Goal: Task Accomplishment & Management: Complete application form

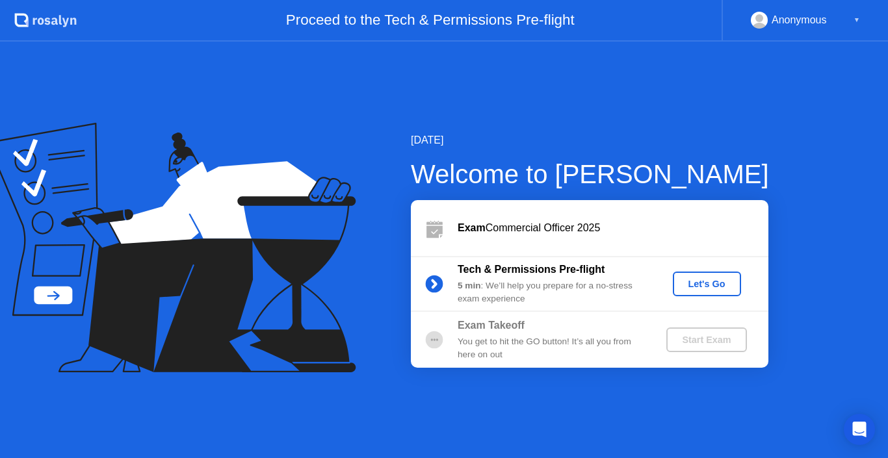
click at [710, 283] on div "Let's Go" at bounding box center [707, 284] width 58 height 10
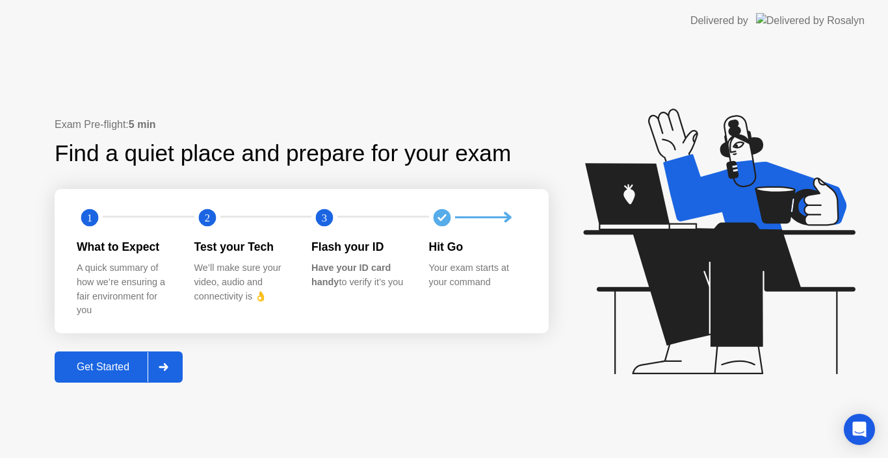
click at [131, 365] on div "Get Started" at bounding box center [102, 367] width 89 height 12
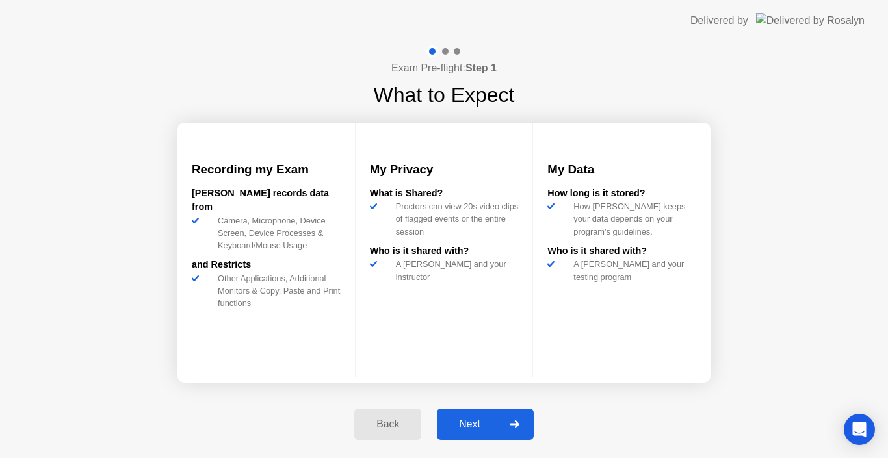
click at [478, 423] on div "Next" at bounding box center [470, 425] width 58 height 12
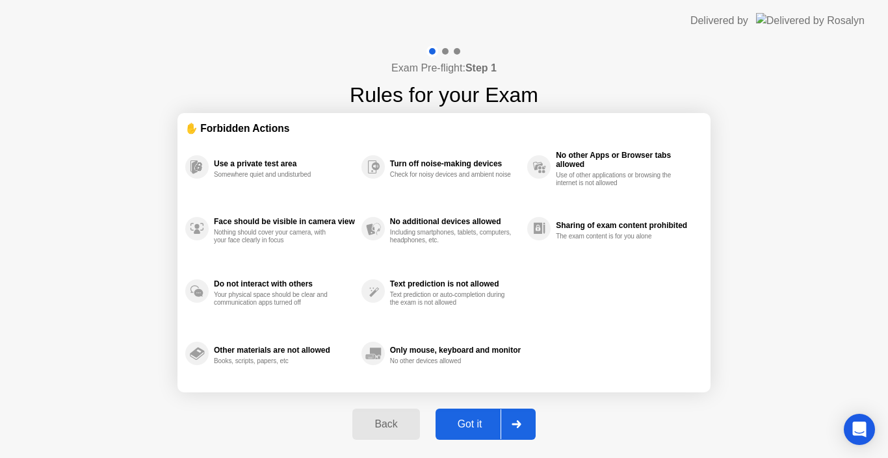
click at [476, 422] on div "Got it" at bounding box center [469, 425] width 61 height 12
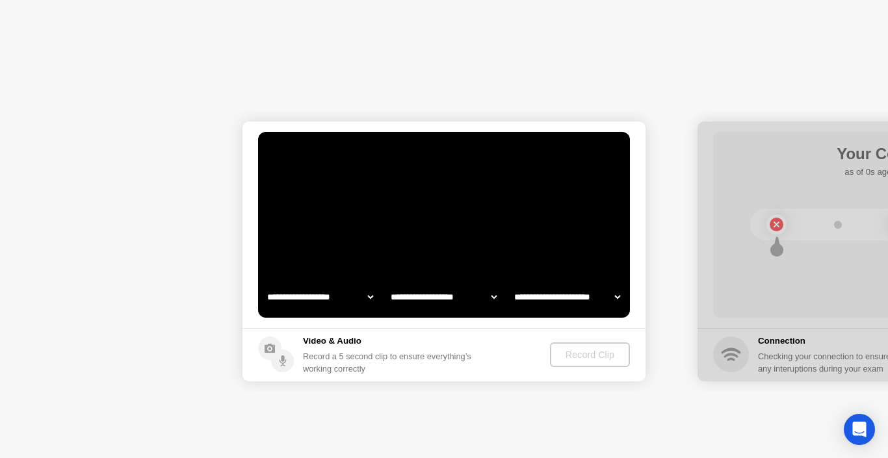
select select "**********"
select select "*******"
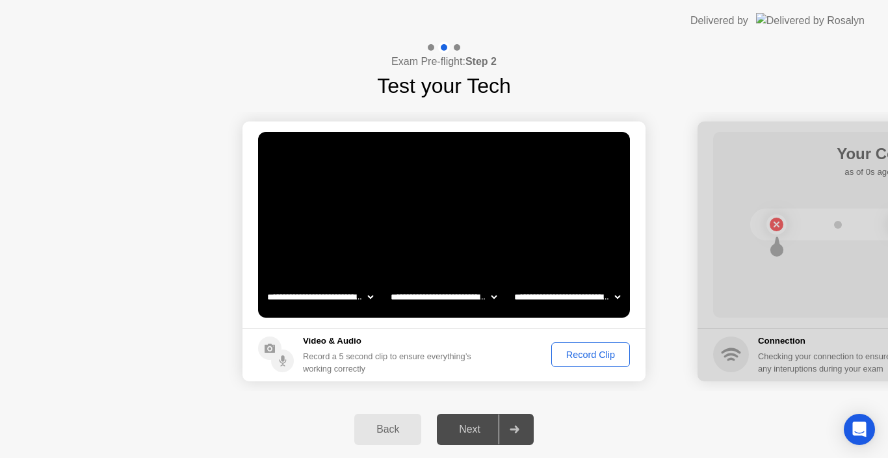
click at [366, 294] on select "**********" at bounding box center [320, 297] width 111 height 26
click at [492, 293] on select "**********" at bounding box center [443, 297] width 111 height 26
click at [582, 294] on select "**********" at bounding box center [566, 297] width 111 height 26
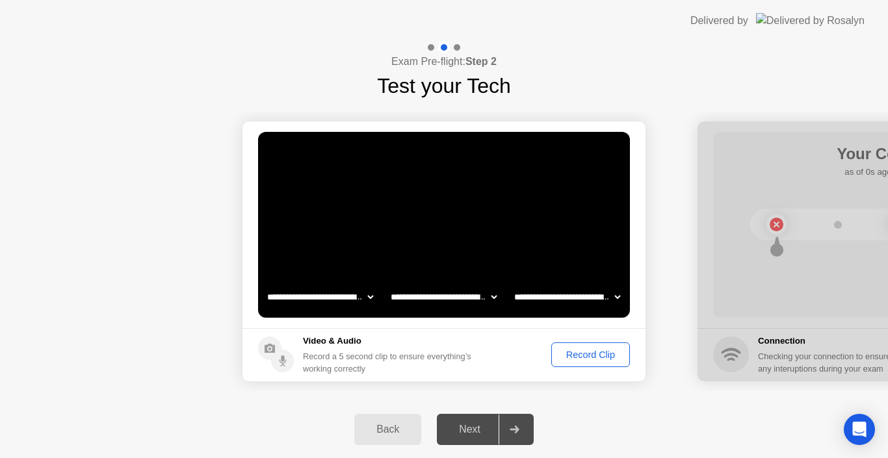
click at [589, 294] on select "**********" at bounding box center [566, 297] width 111 height 26
click at [591, 362] on button "Record Clip" at bounding box center [590, 355] width 79 height 25
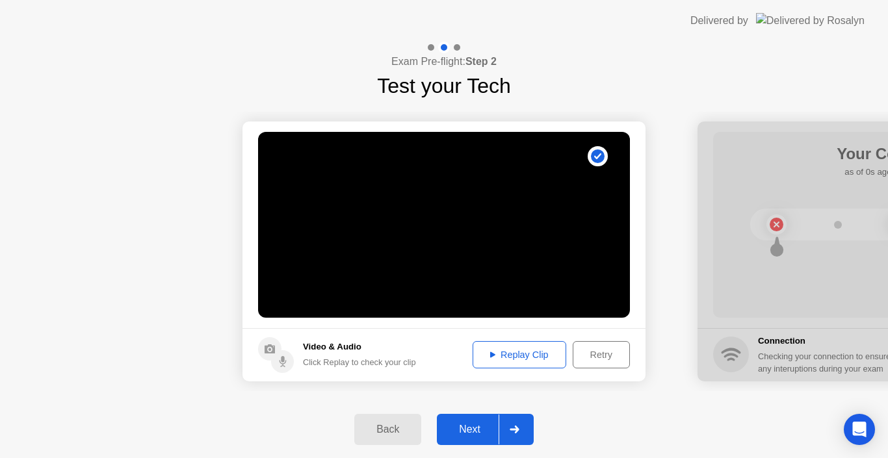
click at [460, 433] on div "Next" at bounding box center [470, 430] width 58 height 12
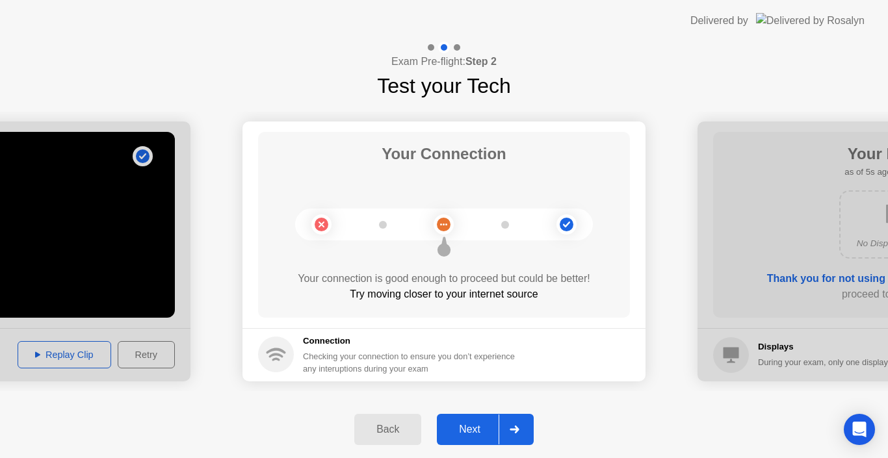
click at [474, 434] on div "Next" at bounding box center [470, 430] width 58 height 12
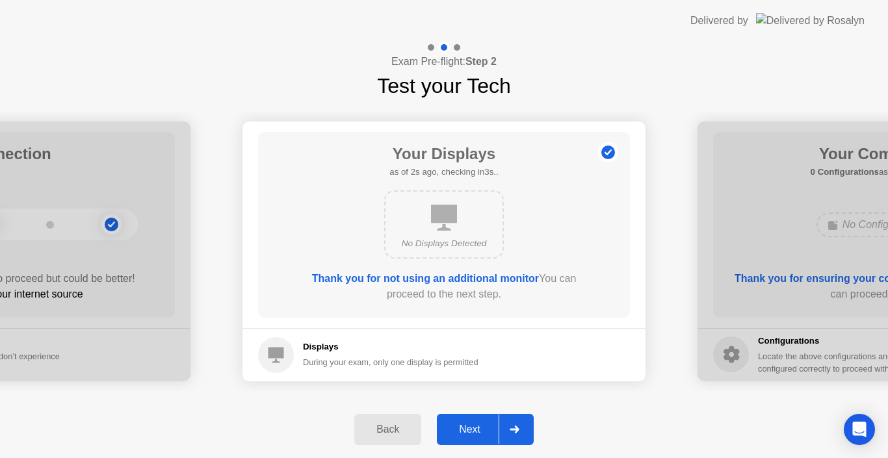
click at [474, 434] on div "Next" at bounding box center [470, 430] width 58 height 12
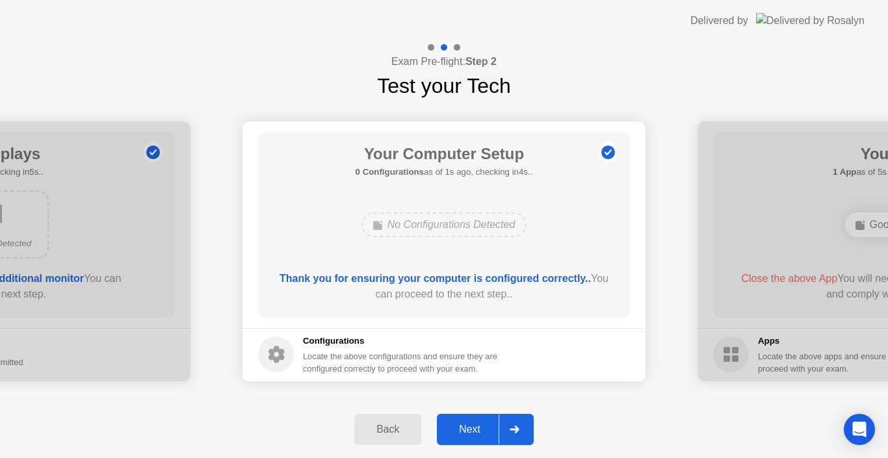
click at [474, 434] on div "Next" at bounding box center [470, 430] width 58 height 12
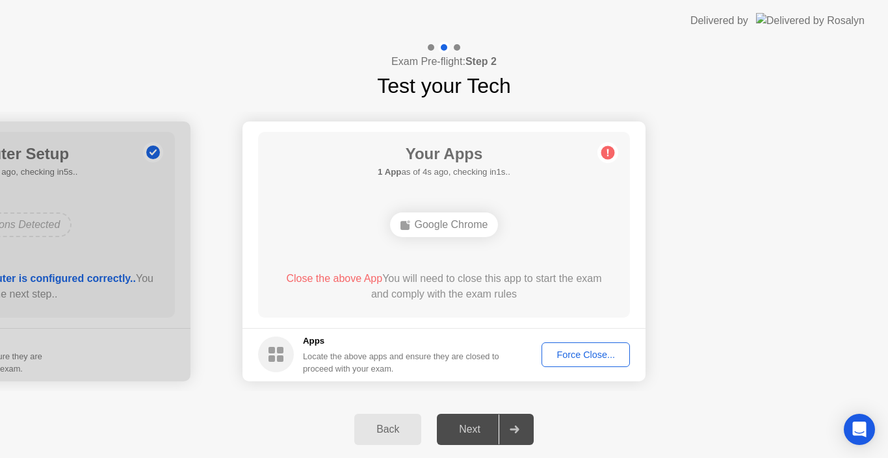
click at [575, 350] on div "Force Close..." at bounding box center [585, 355] width 79 height 10
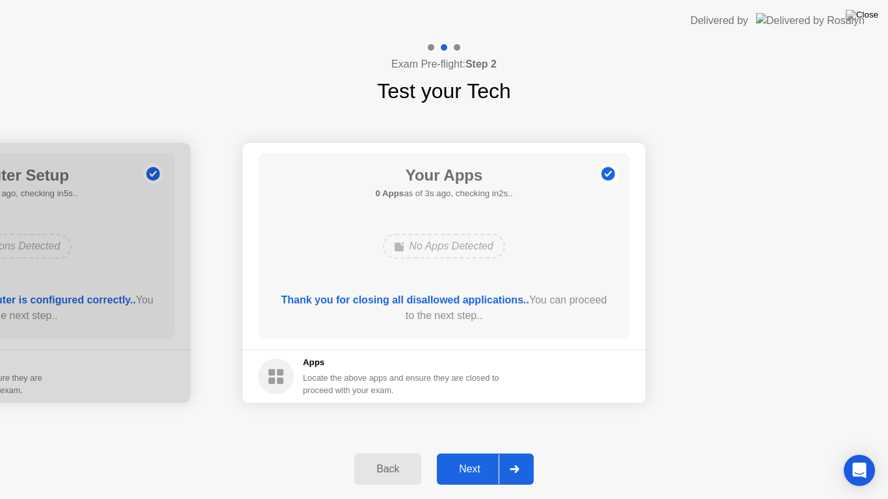
click at [458, 458] on div "Next" at bounding box center [470, 469] width 58 height 12
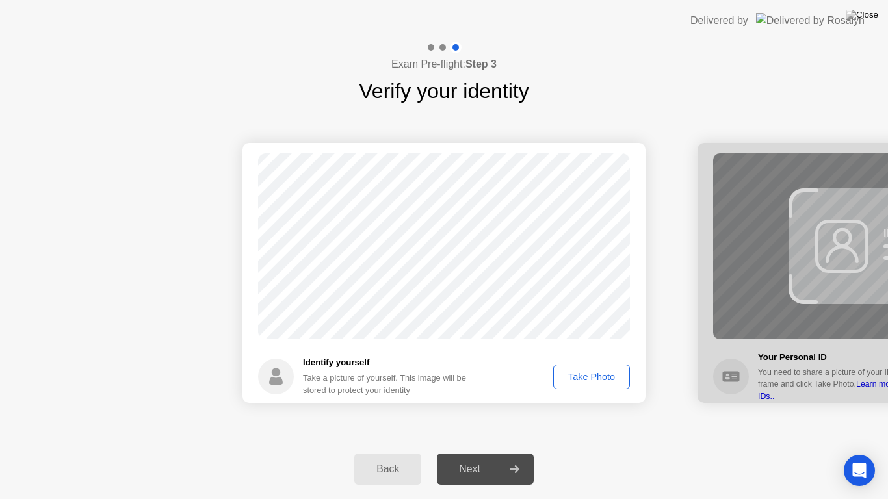
click at [565, 372] on div "Take Photo" at bounding box center [592, 377] width 68 height 10
click at [463, 458] on div "Next" at bounding box center [470, 469] width 58 height 12
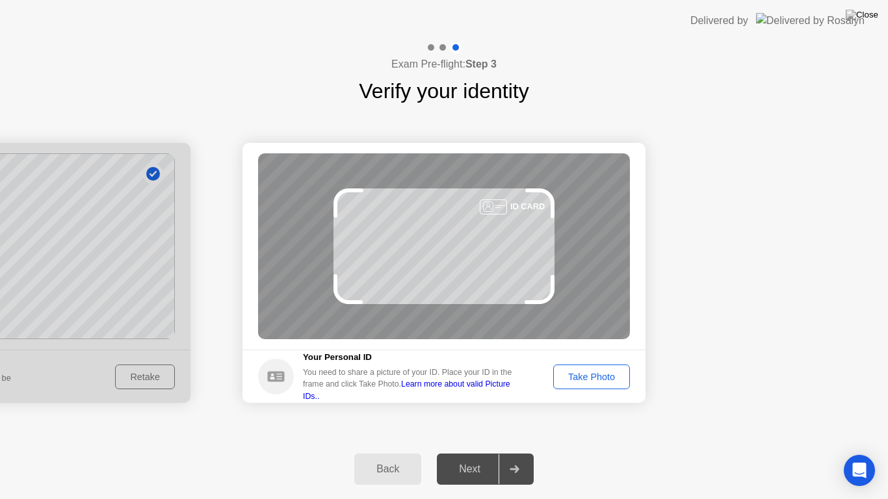
click at [604, 373] on div "Take Photo" at bounding box center [592, 377] width 68 height 10
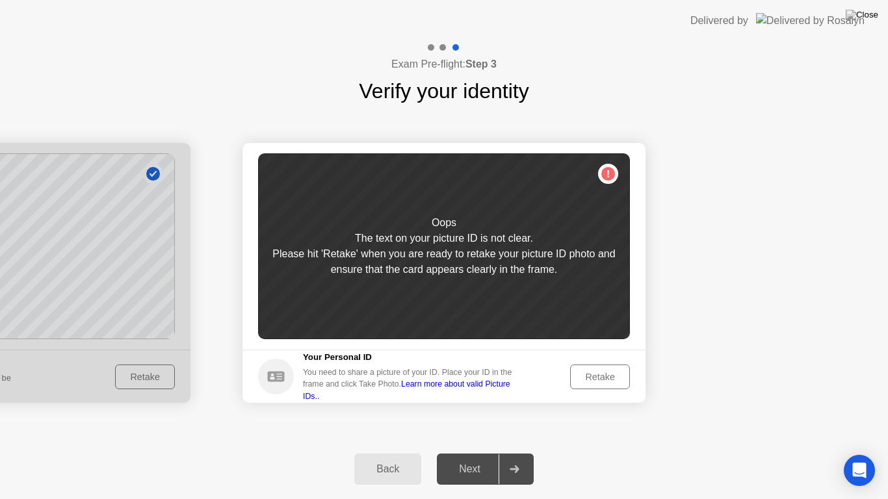
click at [471, 244] on div "The text on your picture ID is not clear." at bounding box center [444, 239] width 178 height 16
click at [613, 175] on div "Oops The text on your picture ID is not clear. Please hit 'Retake' when you are…" at bounding box center [444, 246] width 372 height 186
click at [480, 386] on link "Learn more about valid Picture IDs.." at bounding box center [406, 390] width 207 height 21
click at [577, 227] on div "Oops The text on your picture ID is not clear. Please hit 'Retake' when you are…" at bounding box center [444, 246] width 372 height 186
click at [398, 458] on div "Back" at bounding box center [387, 469] width 59 height 12
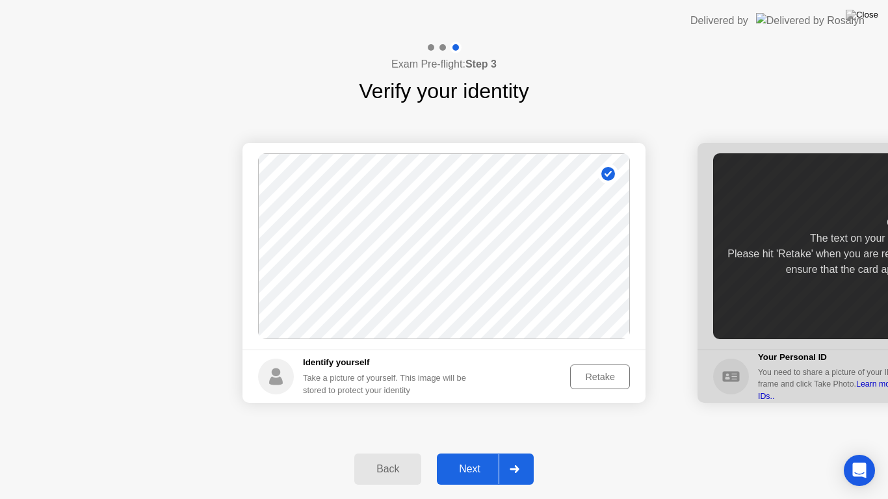
click at [465, 458] on div "Next" at bounding box center [470, 469] width 58 height 12
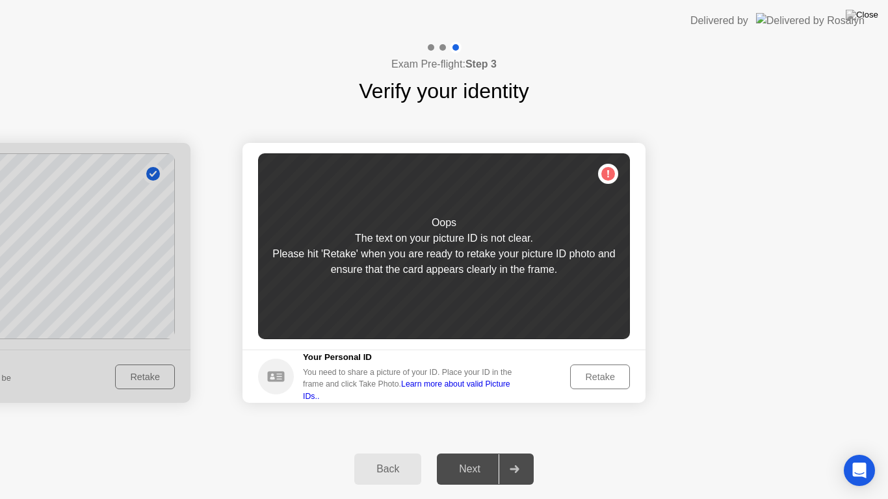
click at [584, 373] on div "Retake" at bounding box center [600, 377] width 51 height 10
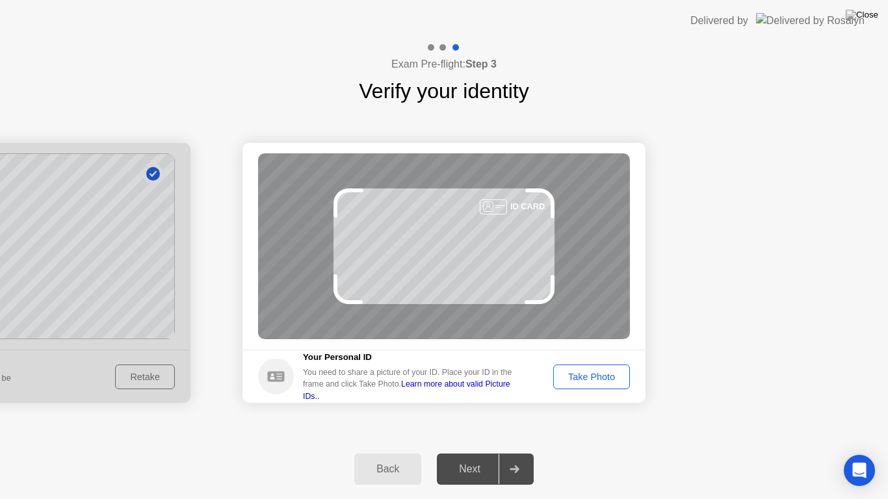
click at [584, 373] on div "Take Photo" at bounding box center [592, 377] width 68 height 10
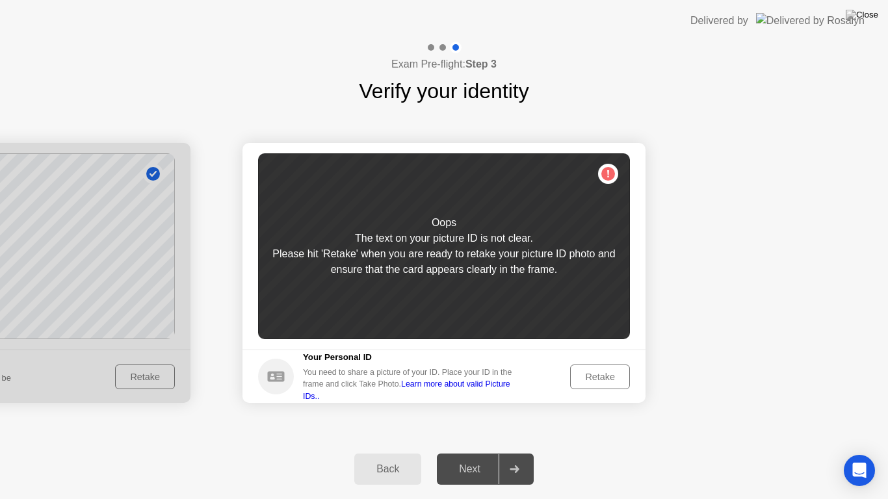
click at [584, 373] on div "Retake" at bounding box center [600, 377] width 51 height 10
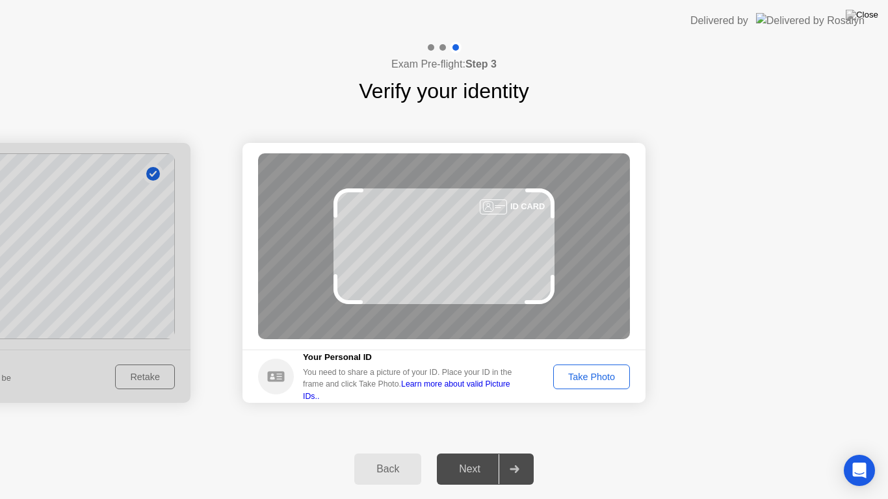
click at [584, 373] on div "Take Photo" at bounding box center [592, 377] width 68 height 10
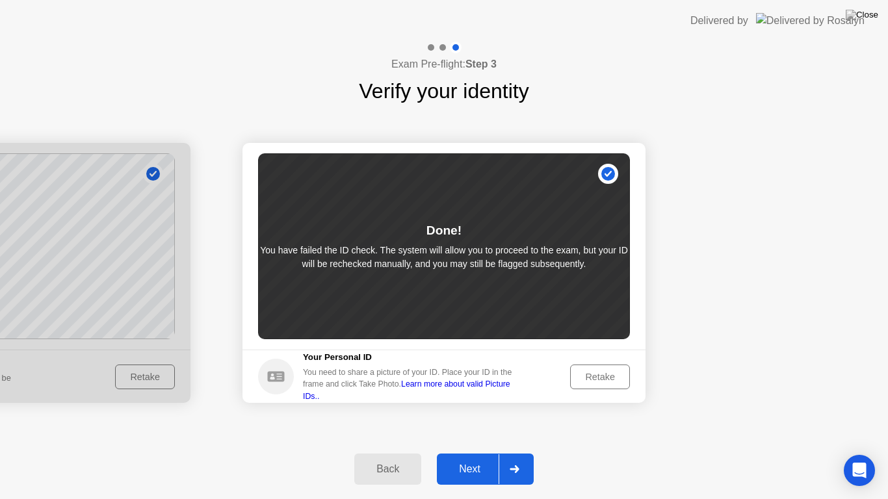
click at [469, 458] on div "Next" at bounding box center [470, 469] width 58 height 12
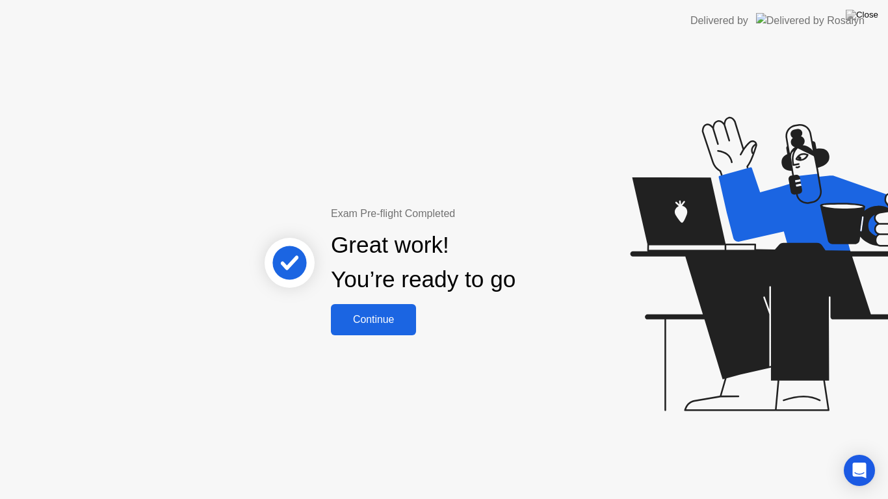
click at [366, 330] on button "Continue" at bounding box center [373, 319] width 85 height 31
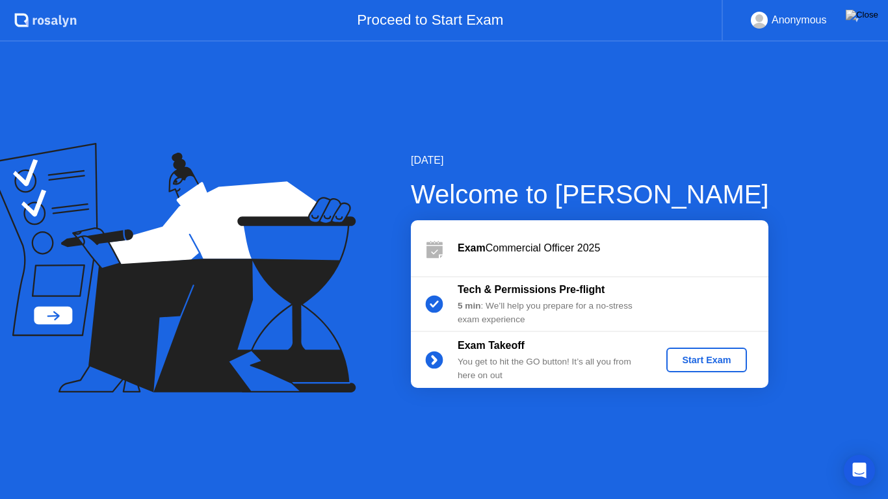
click at [718, 368] on button "Start Exam" at bounding box center [706, 360] width 80 height 25
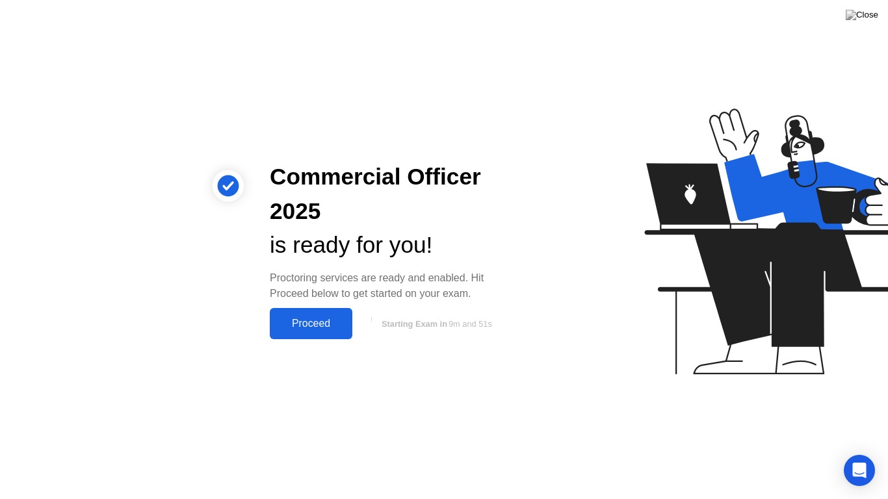
click at [308, 320] on div "Proceed" at bounding box center [311, 324] width 75 height 12
